Goal: Information Seeking & Learning: Find specific fact

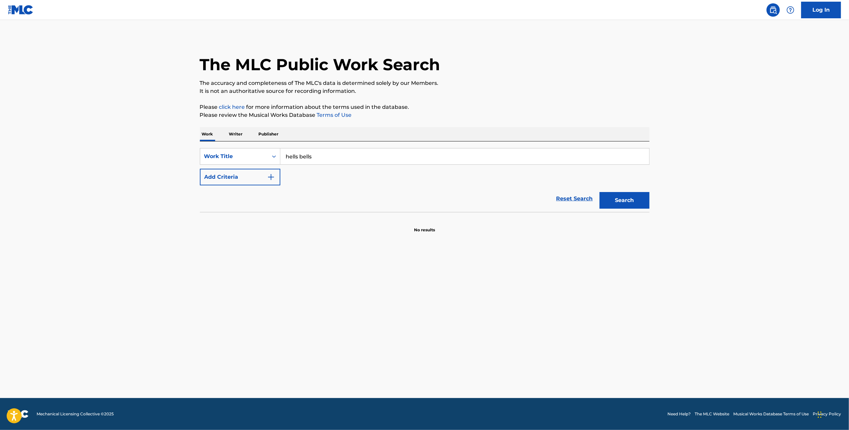
drag, startPoint x: 348, startPoint y: 158, endPoint x: 258, endPoint y: 162, distance: 89.9
click at [258, 162] on div "SearchWithCriteria426d6cfc-d769-4530-9a90-43dd874ecb8d Work Title hells bells" at bounding box center [425, 156] width 450 height 17
type input "hells bells"
click at [600, 192] on button "Search" at bounding box center [625, 200] width 50 height 17
drag, startPoint x: 367, startPoint y: 155, endPoint x: 256, endPoint y: 153, distance: 110.1
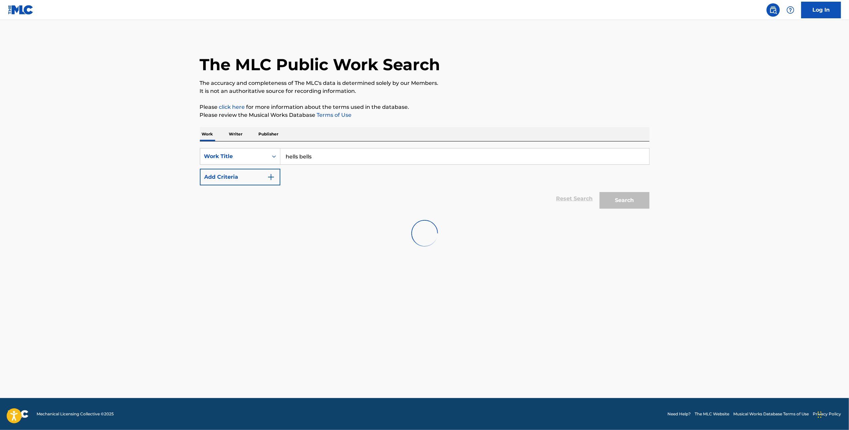
click at [256, 153] on div "SearchWithCriteria426d6cfc-d769-4530-9a90-43dd874ecb8d Work Title hells bells" at bounding box center [425, 156] width 450 height 17
type input "jailbreak"
click at [273, 130] on p "Publisher" at bounding box center [269, 134] width 24 height 14
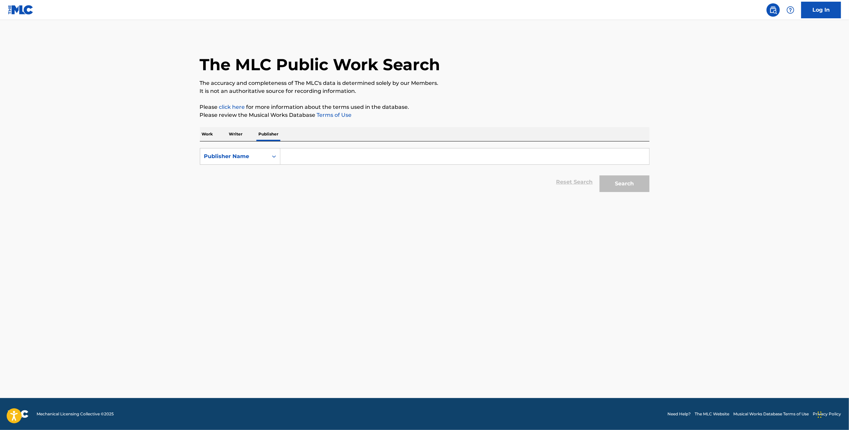
click at [240, 139] on p "Writer" at bounding box center [236, 134] width 18 height 14
click at [212, 131] on p "Work" at bounding box center [207, 134] width 15 height 14
click at [295, 158] on input "Search Form" at bounding box center [464, 156] width 369 height 16
type input "go ahead [GEOGRAPHIC_DATA]"
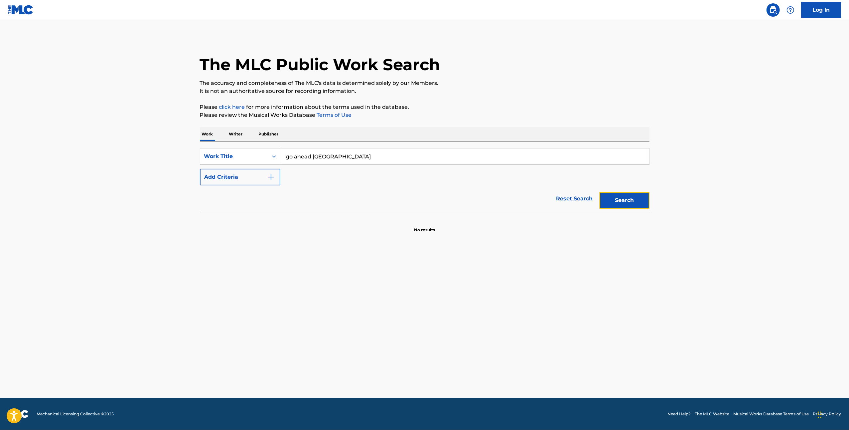
click at [627, 200] on button "Search" at bounding box center [625, 200] width 50 height 17
drag, startPoint x: 391, startPoint y: 153, endPoint x: 225, endPoint y: 160, distance: 166.5
click at [225, 160] on div "SearchWithCriteria426d6cfc-d769-4530-9a90-43dd874ecb8d Work Title go ahead [GEO…" at bounding box center [425, 156] width 450 height 17
